Goal: Task Accomplishment & Management: Manage account settings

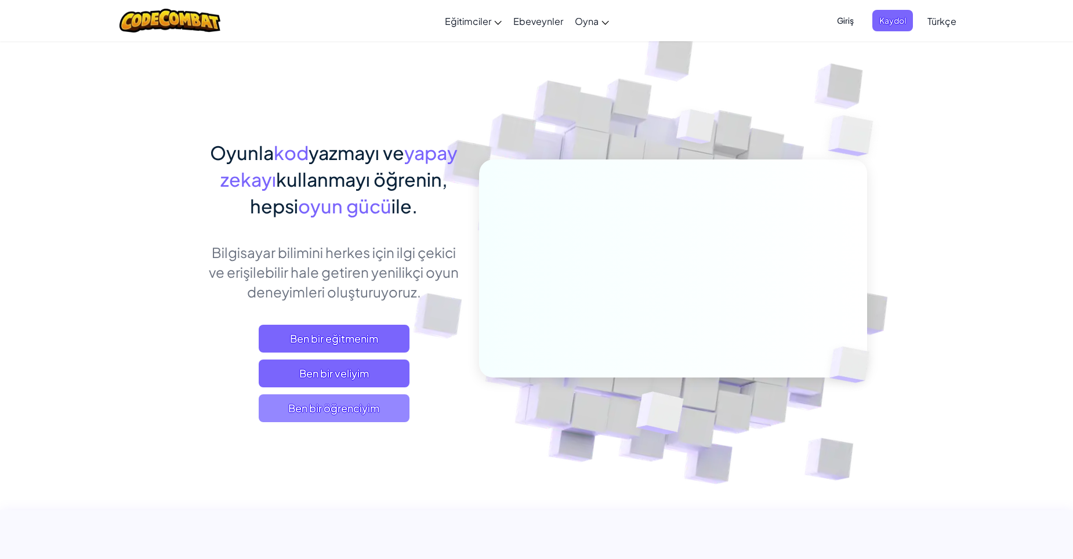
click at [374, 414] on span "Ben bir öğrenciyim" at bounding box center [334, 409] width 151 height 28
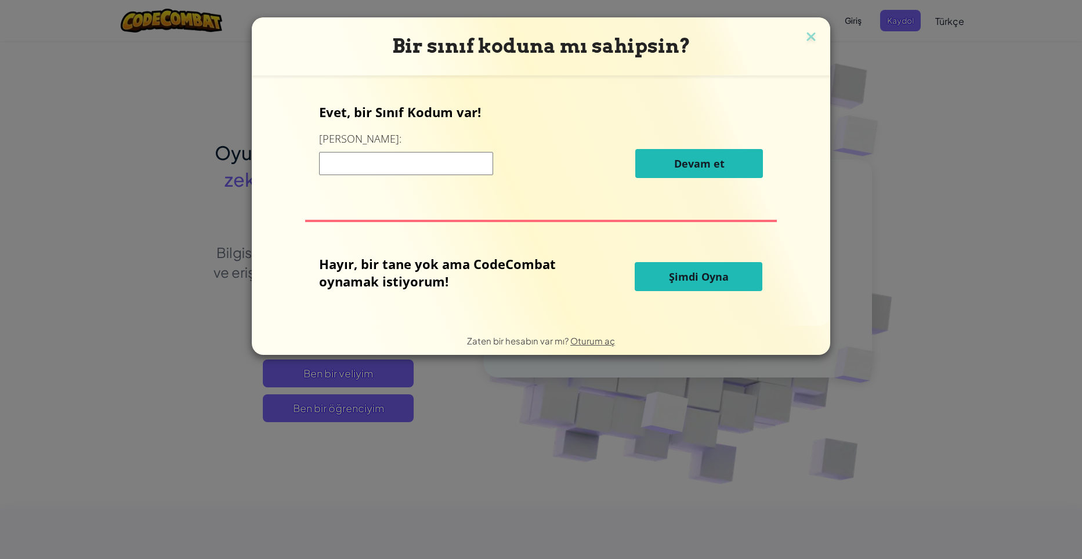
drag, startPoint x: 624, startPoint y: 500, endPoint x: 950, endPoint y: 435, distance: 332.5
click at [649, 483] on div "Bir sınıf koduna mı sahipsin? Evet, bir Sınıf Kodum var! Buraya girin: [PERSON_…" at bounding box center [541, 279] width 1082 height 559
click at [817, 36] on h3 "Bir sınıf koduna mı sahipsin?" at bounding box center [540, 46] width 561 height 24
click at [810, 38] on img at bounding box center [811, 37] width 15 height 17
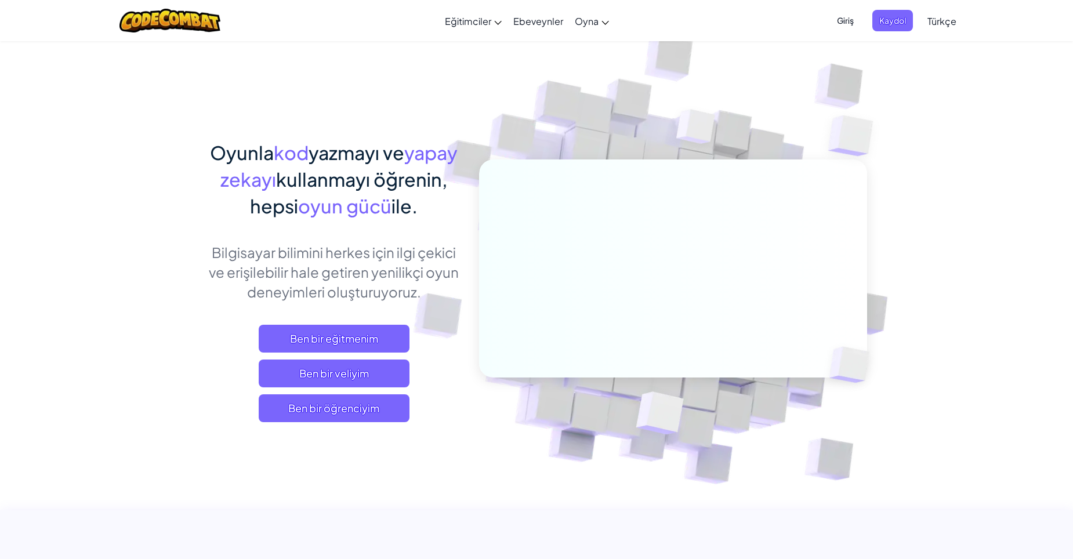
click at [842, 23] on span "Giriş" at bounding box center [845, 20] width 31 height 21
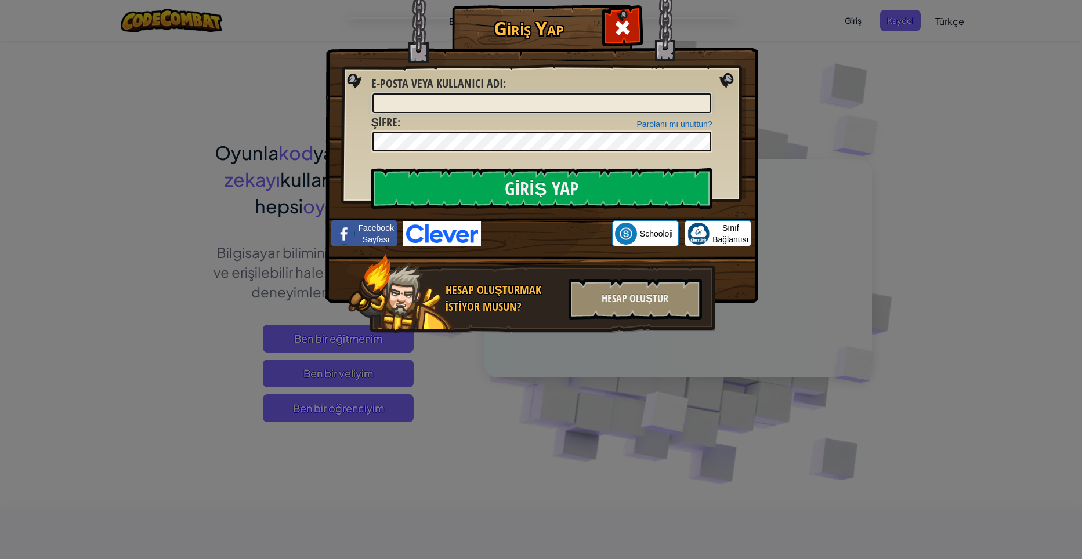
click at [490, 102] on input "E-posta veya kullanıcı adı :" at bounding box center [541, 103] width 339 height 20
type input "esilaravzaşalvarlı"
click at [520, 189] on input "Giriş Yap" at bounding box center [541, 188] width 341 height 41
